Goal: Use online tool/utility: Utilize a website feature to perform a specific function

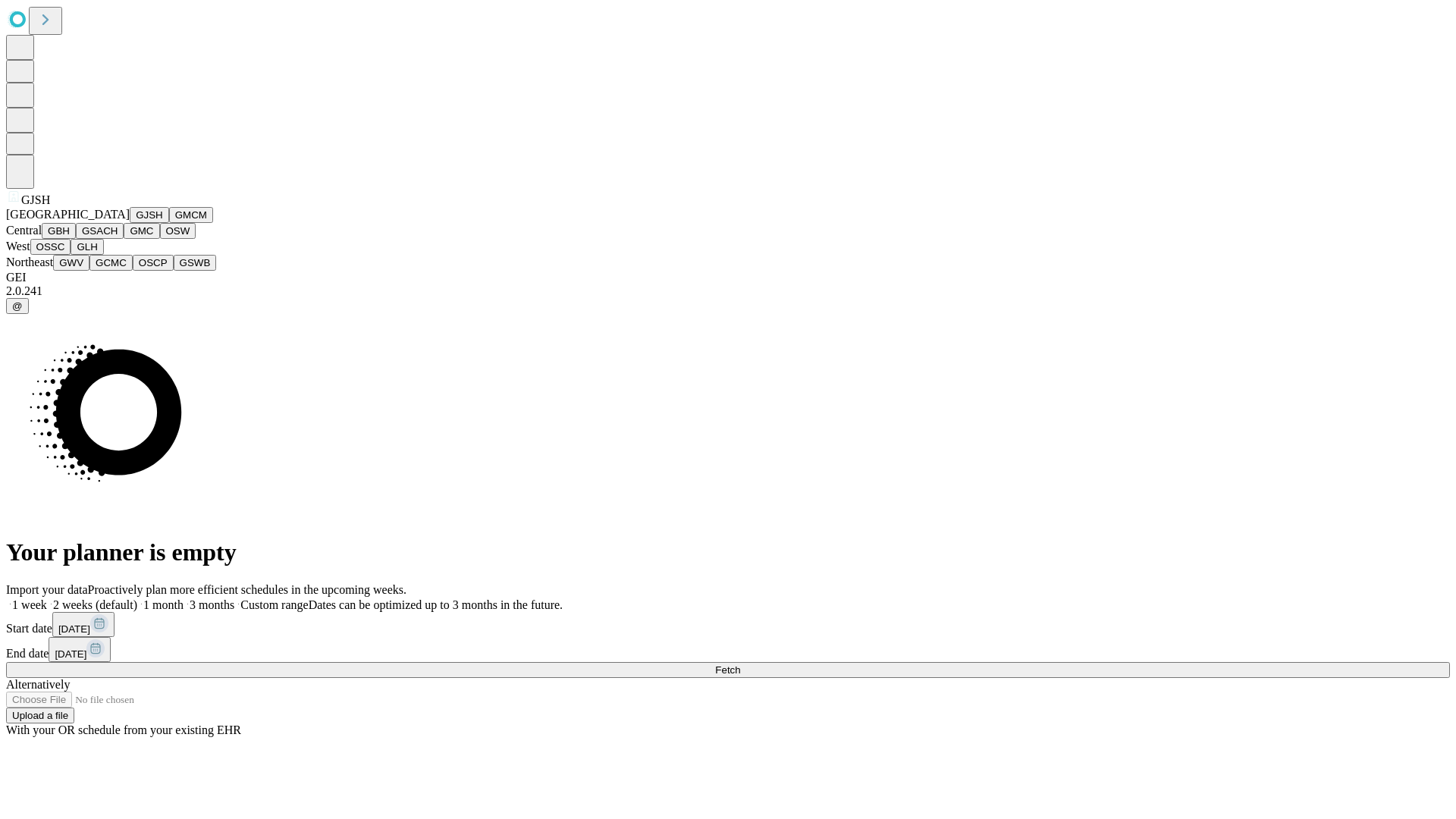
click at [130, 223] on button "GJSH" at bounding box center [149, 215] width 40 height 16
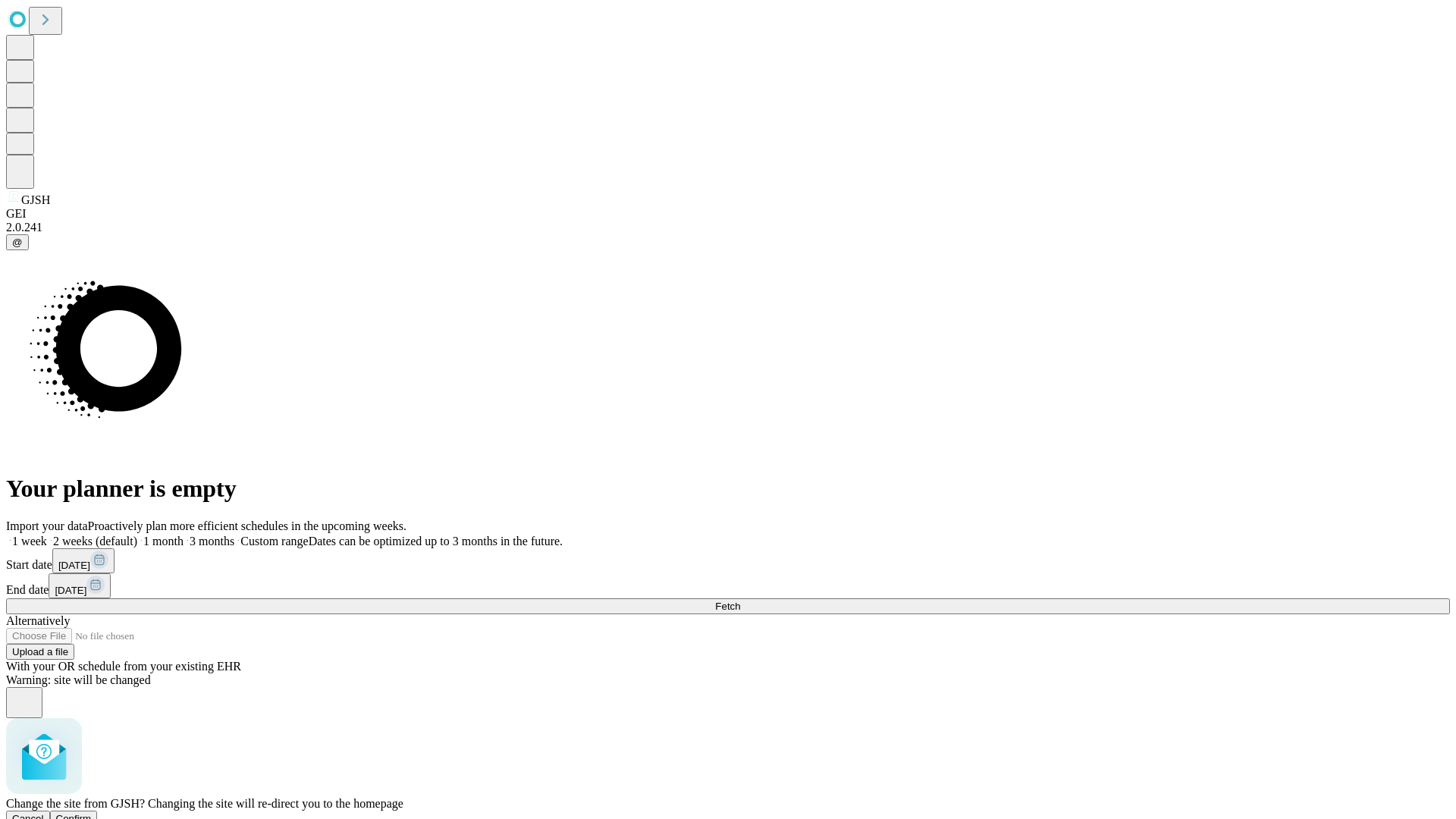
click at [92, 813] on span "Confirm" at bounding box center [74, 818] width 36 height 12
click at [47, 534] on label "1 week" at bounding box center [26, 541] width 41 height 13
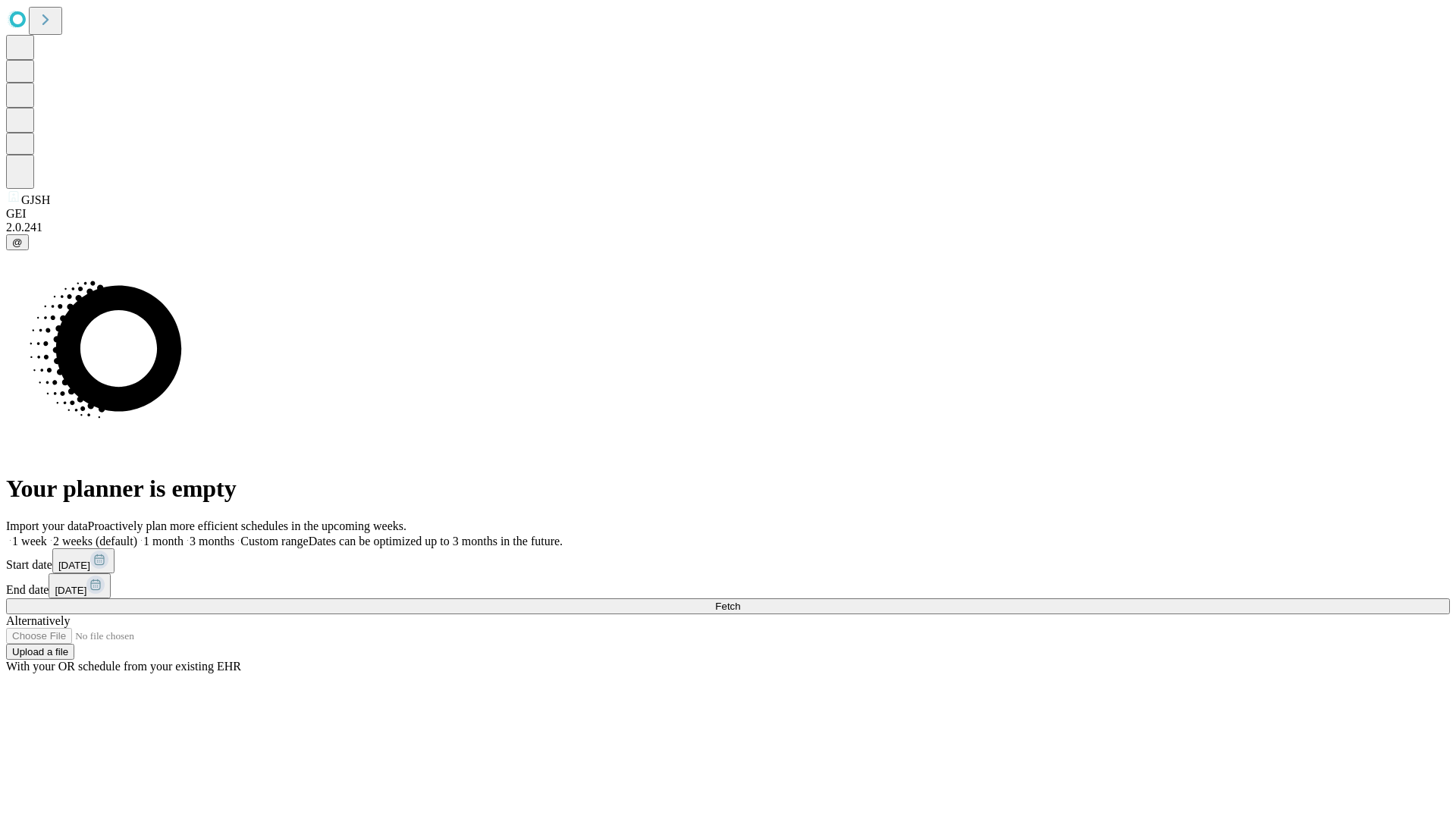
click at [740, 600] on span "Fetch" at bounding box center [728, 606] width 25 height 12
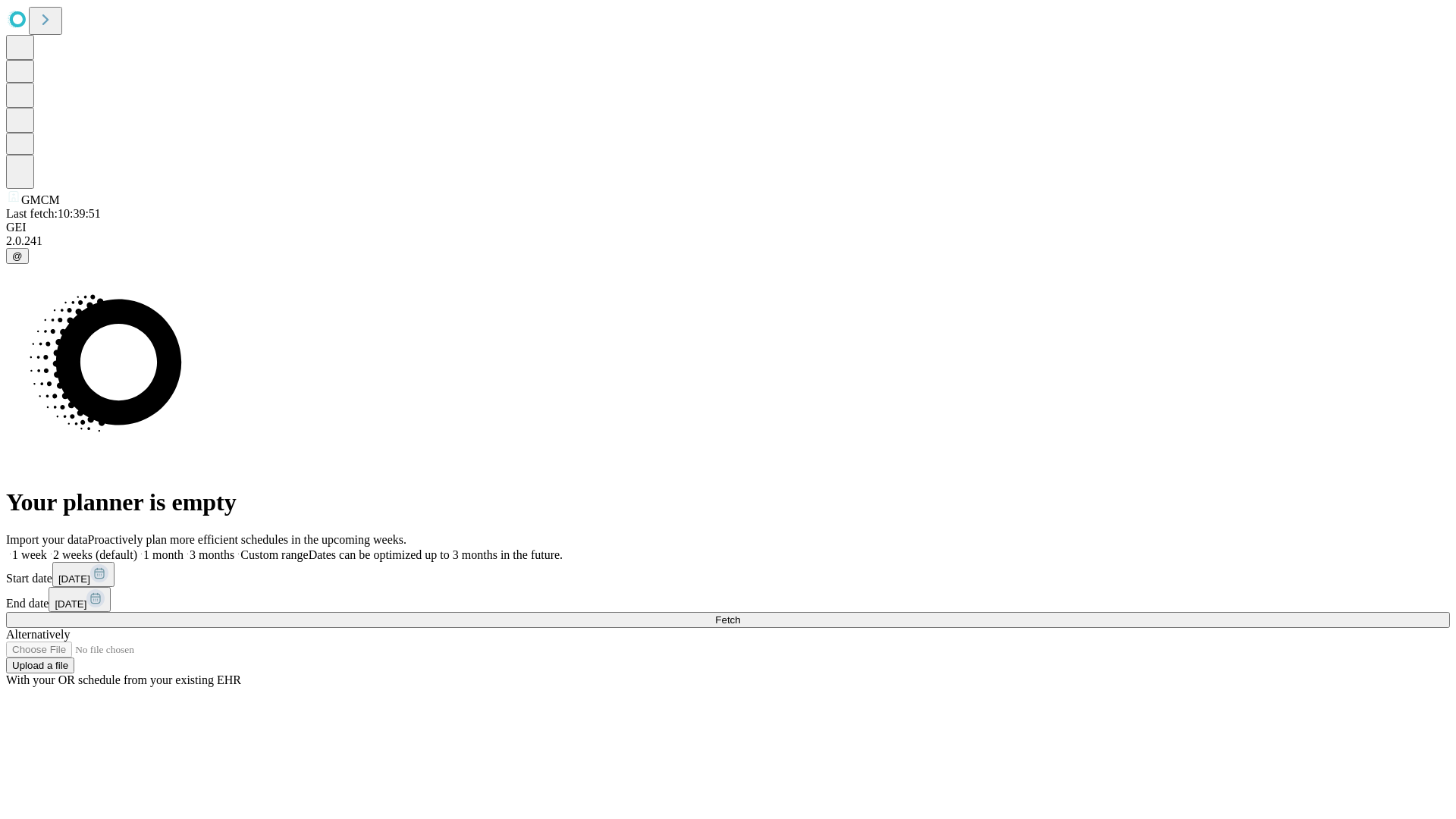
click at [47, 548] on label "1 week" at bounding box center [26, 555] width 41 height 13
click at [740, 614] on span "Fetch" at bounding box center [728, 620] width 25 height 12
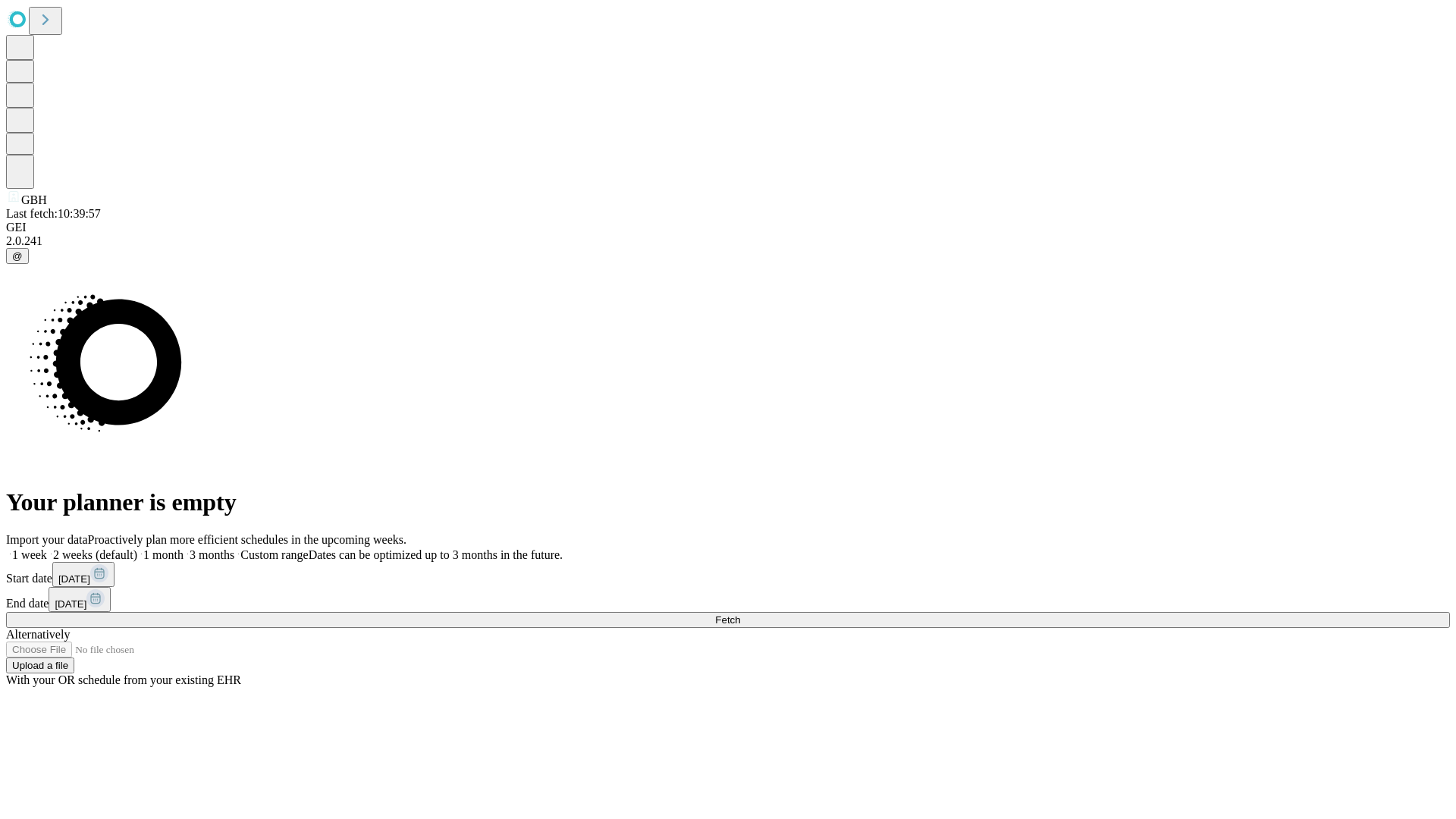
click at [47, 548] on label "1 week" at bounding box center [26, 555] width 41 height 13
click at [740, 614] on span "Fetch" at bounding box center [728, 620] width 25 height 12
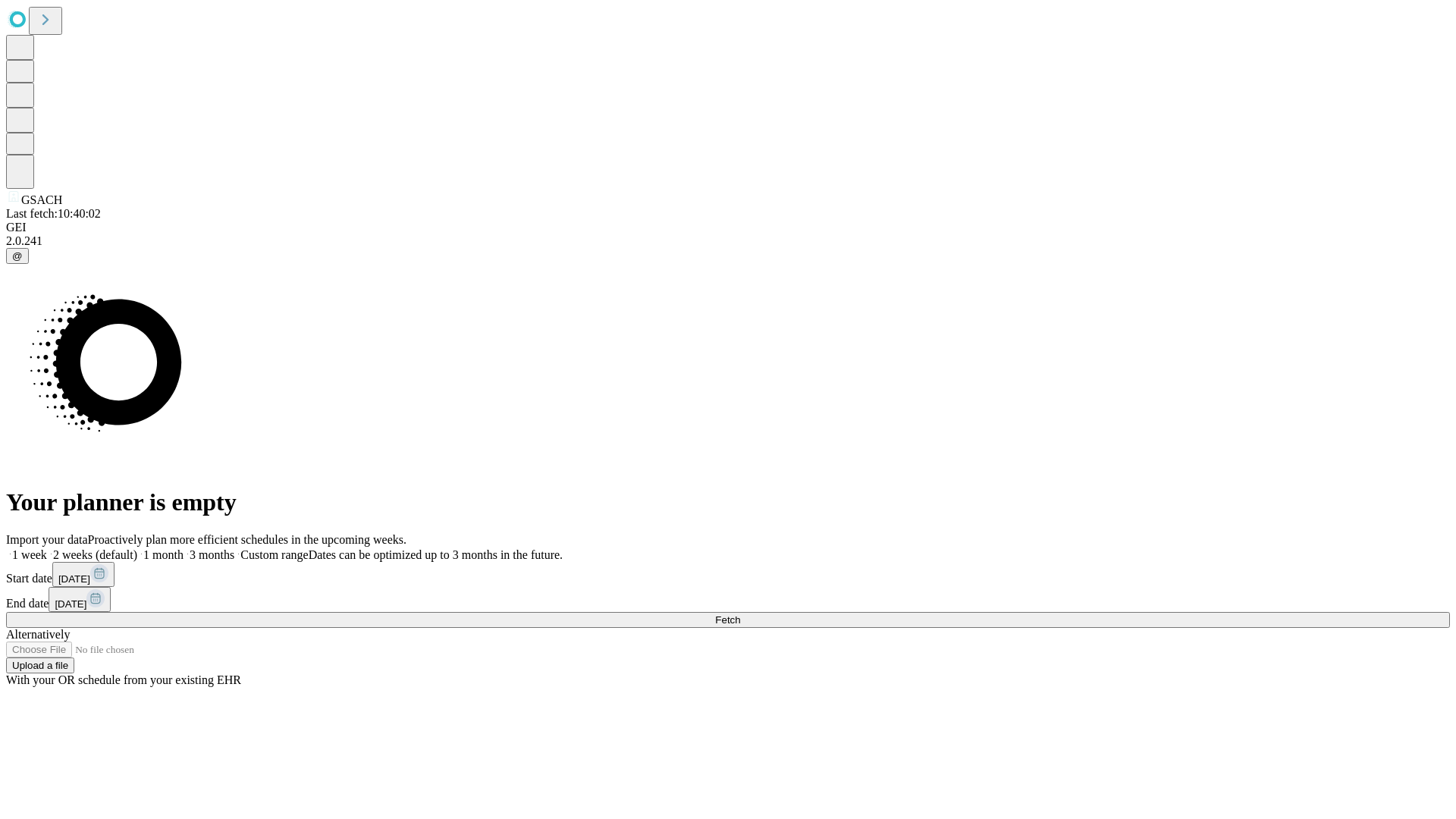
click at [47, 548] on label "1 week" at bounding box center [26, 555] width 41 height 13
click at [740, 614] on span "Fetch" at bounding box center [728, 620] width 25 height 12
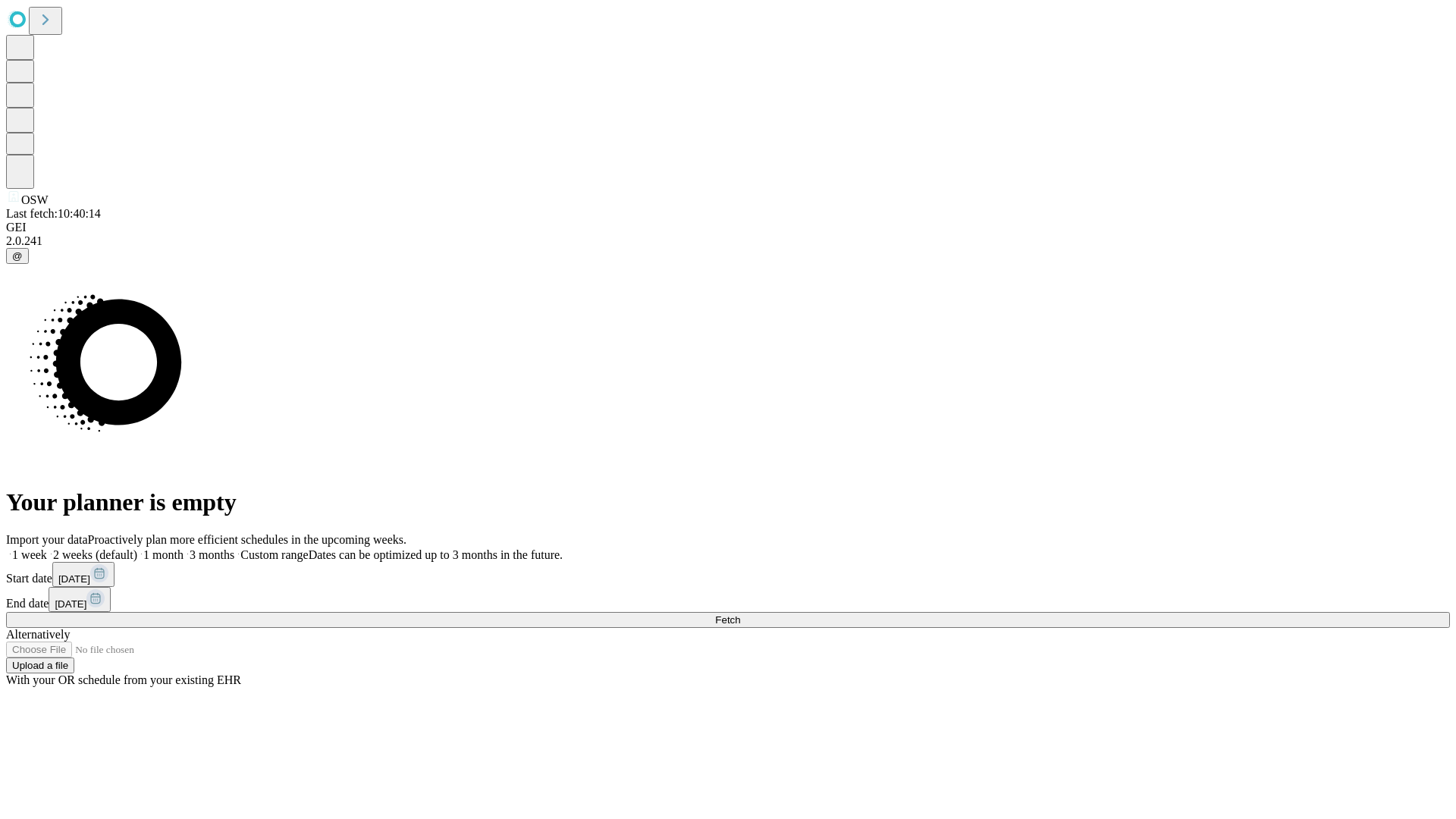
click at [47, 548] on label "1 week" at bounding box center [26, 555] width 41 height 13
click at [740, 614] on span "Fetch" at bounding box center [728, 620] width 25 height 12
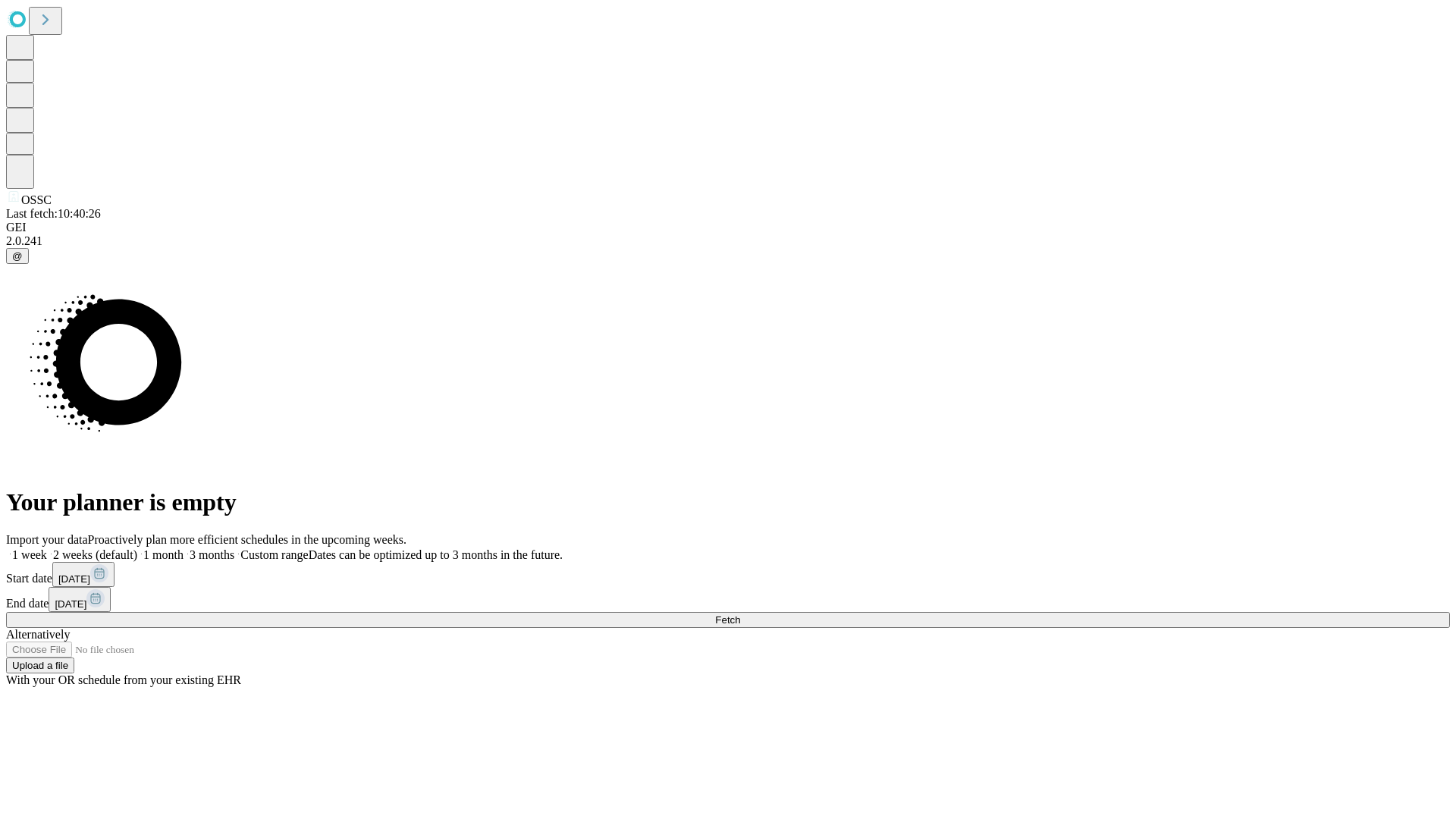
click at [47, 548] on label "1 week" at bounding box center [26, 555] width 41 height 13
click at [740, 614] on span "Fetch" at bounding box center [728, 620] width 25 height 12
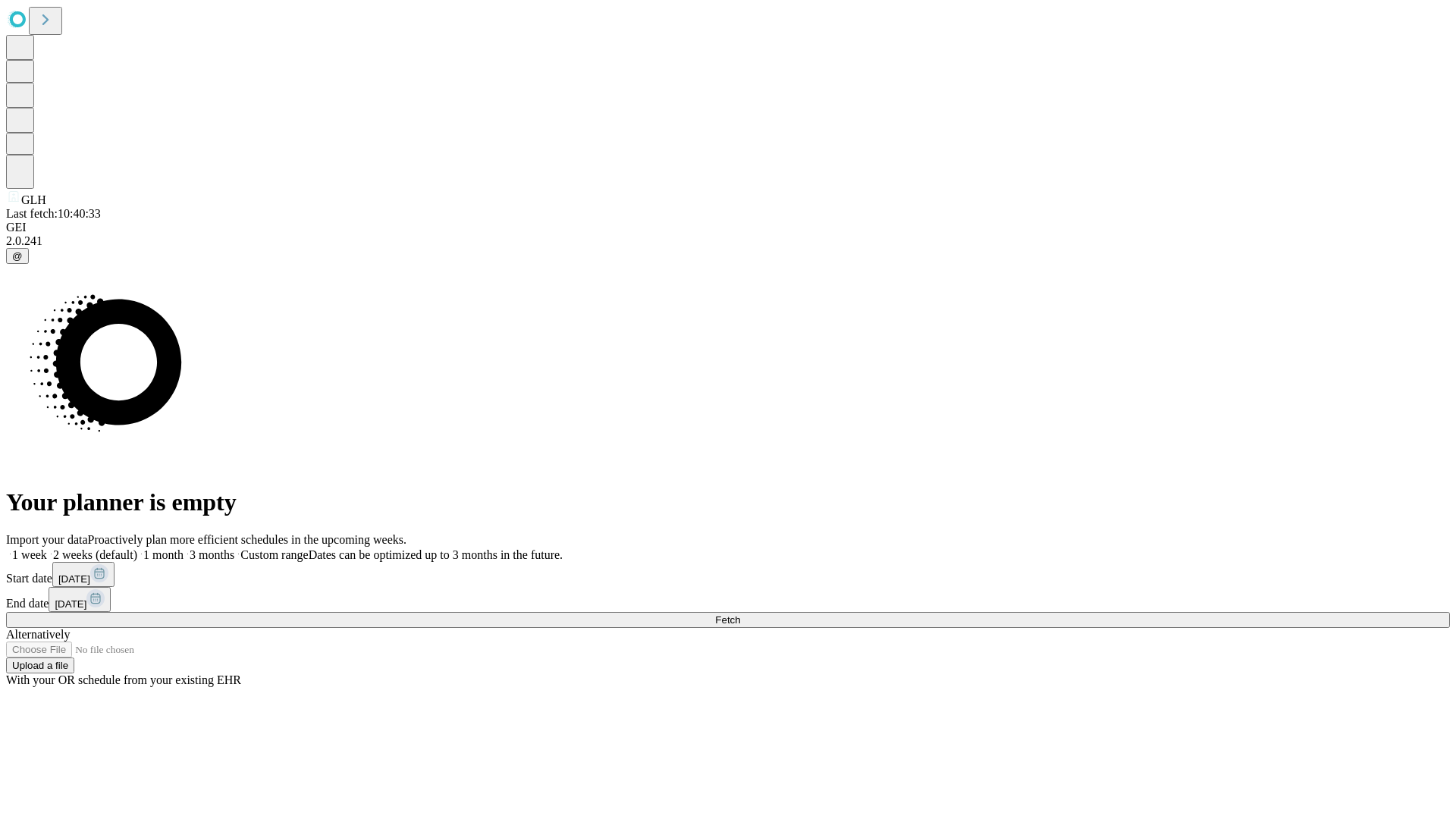
click at [47, 548] on label "1 week" at bounding box center [26, 555] width 41 height 13
click at [740, 614] on span "Fetch" at bounding box center [728, 620] width 25 height 12
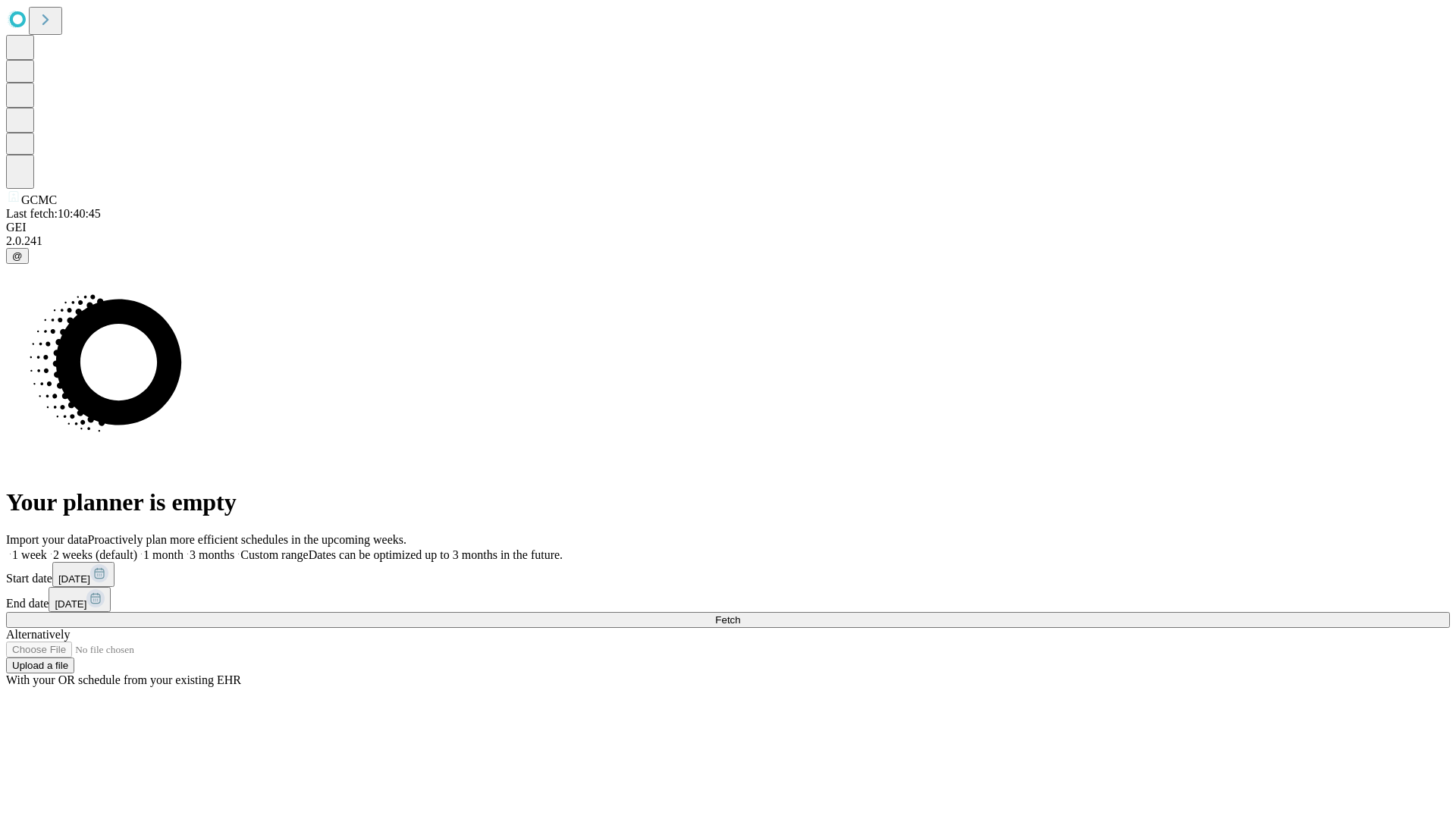
click at [740, 614] on span "Fetch" at bounding box center [728, 620] width 25 height 12
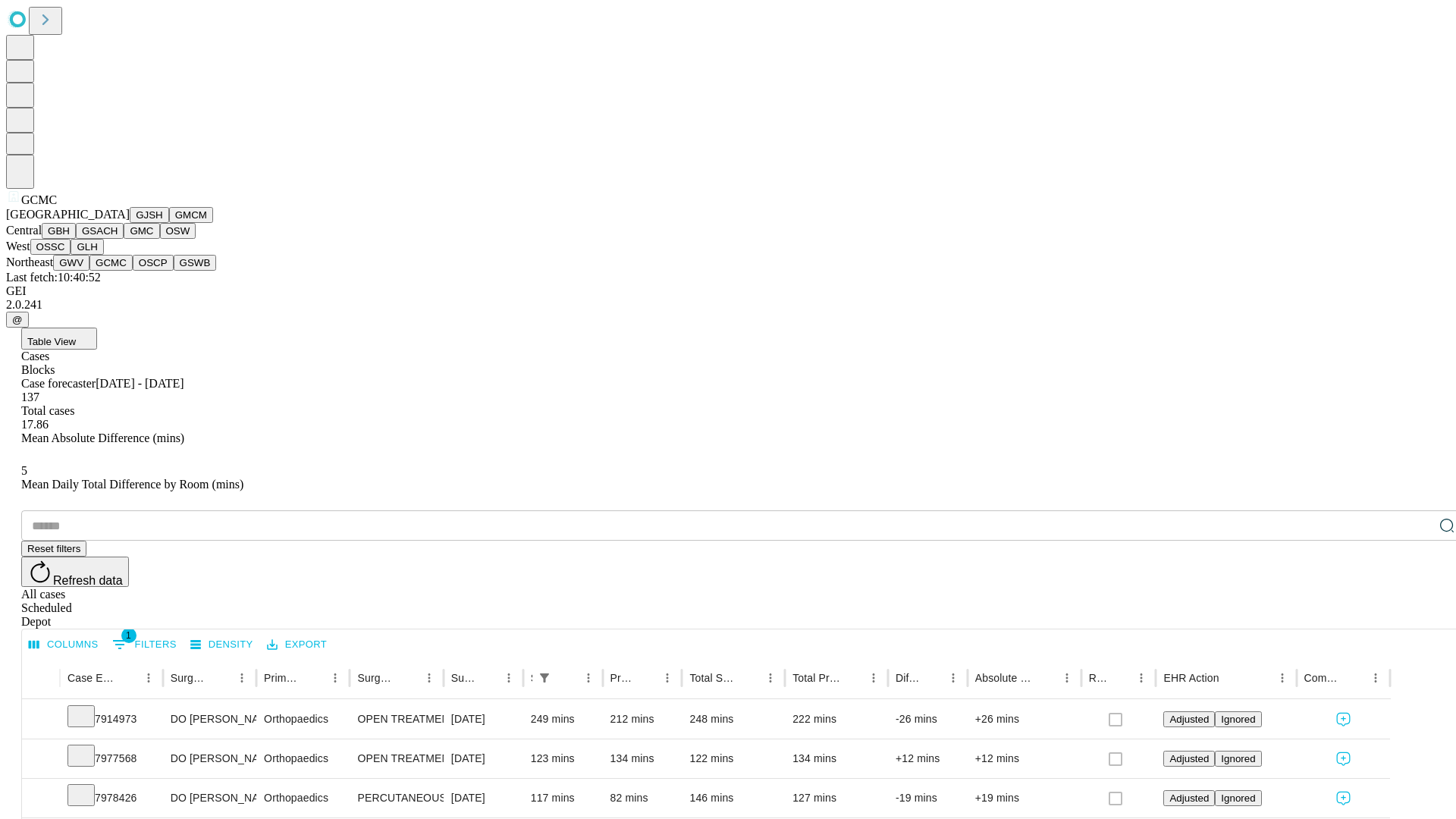
click at [133, 271] on button "OSCP" at bounding box center [153, 263] width 41 height 16
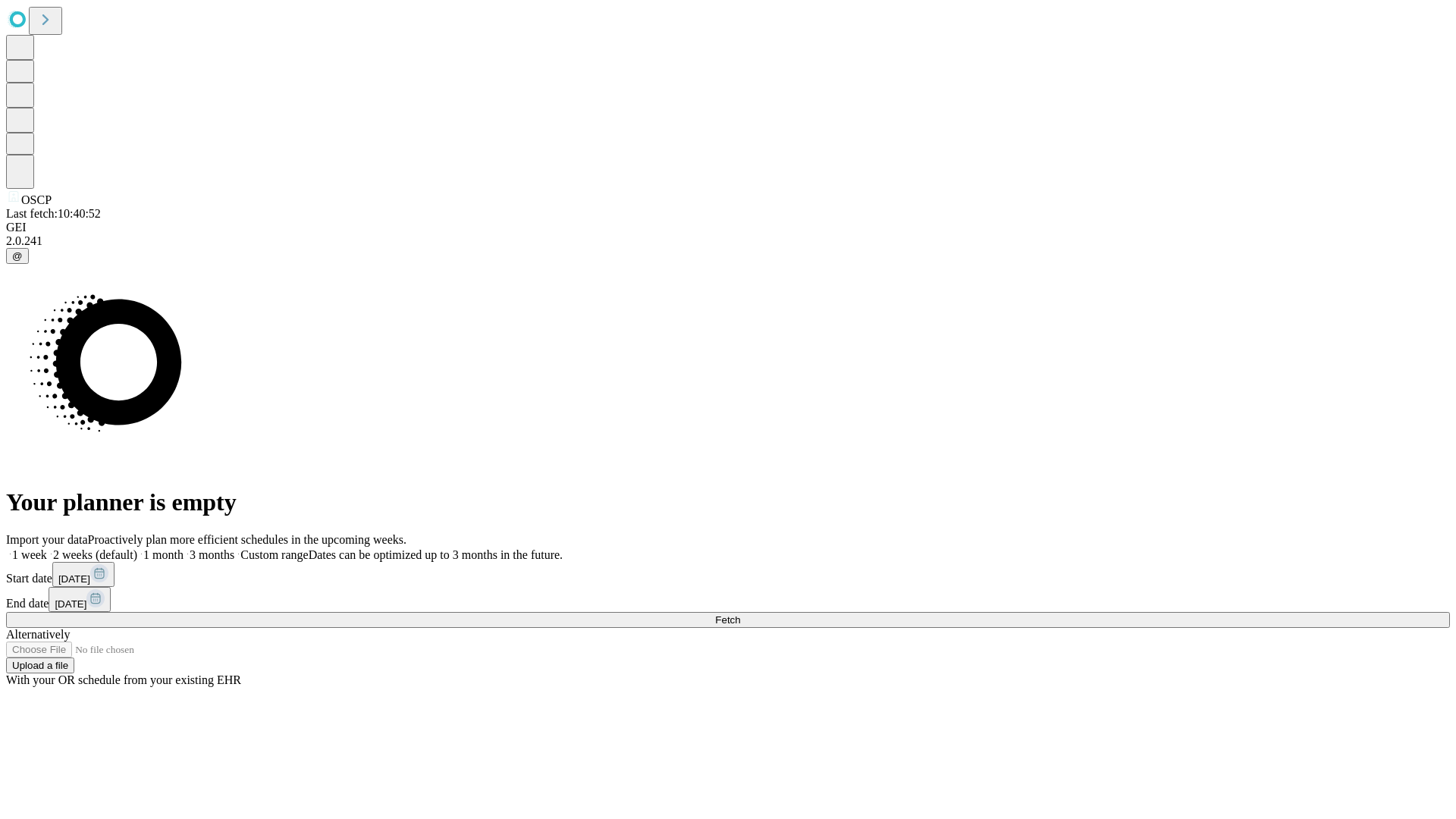
click at [47, 548] on label "1 week" at bounding box center [26, 555] width 41 height 13
click at [740, 614] on span "Fetch" at bounding box center [728, 620] width 25 height 12
